Goal: Task Accomplishment & Management: Manage account settings

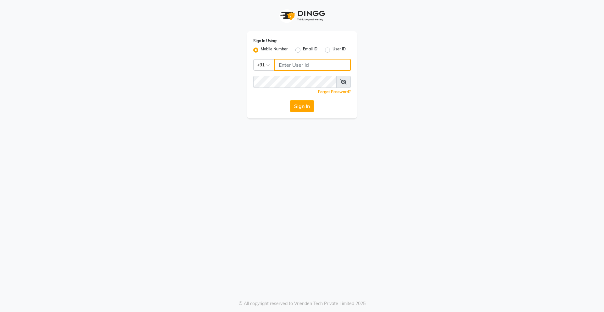
type input "8272050037"
click at [332, 48] on label "User ID" at bounding box center [338, 50] width 13 height 8
click at [332, 48] on input "User ID" at bounding box center [334, 48] width 4 height 4
radio input "true"
radio input "false"
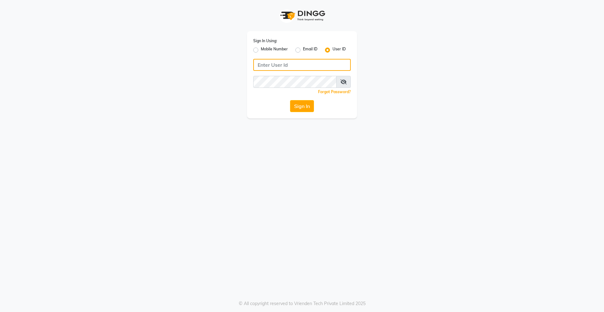
click at [312, 68] on input "Username" at bounding box center [302, 65] width 98 height 12
type input "8272050037"
click at [332, 51] on label "User ID" at bounding box center [338, 50] width 13 height 8
click at [332, 50] on input "User ID" at bounding box center [334, 48] width 4 height 4
click at [320, 71] on div "Sign In Using: Mobile Number Email ID User ID Remember me Forgot Password? Sign…" at bounding box center [302, 74] width 110 height 87
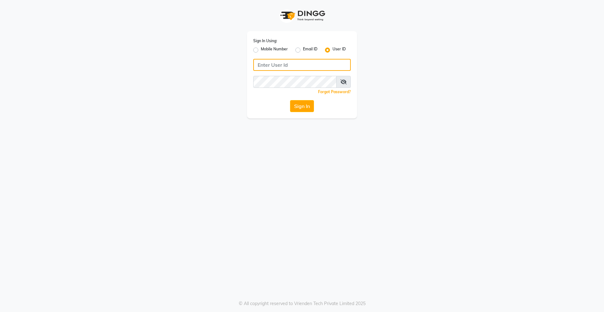
click at [316, 61] on input "Username" at bounding box center [302, 65] width 98 height 12
type input "derma@123"
click at [307, 95] on div "Sign In Using: Mobile Number Email ID User ID derma@123 Remember me Forgot Pass…" at bounding box center [302, 74] width 110 height 87
click at [307, 103] on button "Sign In" at bounding box center [302, 106] width 24 height 12
